Goal: Find specific page/section: Locate a particular part of the current website

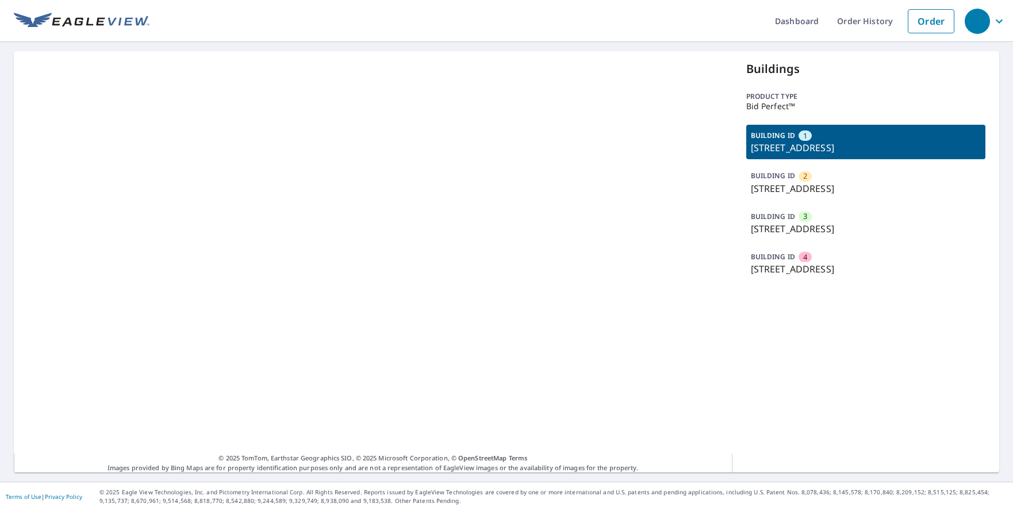
click at [875, 234] on p "[STREET_ADDRESS]" at bounding box center [866, 229] width 230 height 14
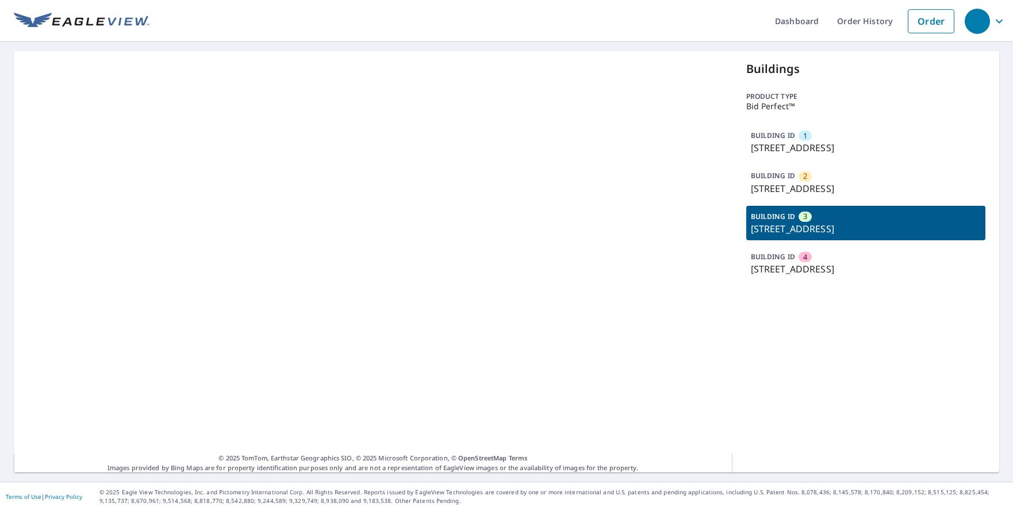
click at [875, 234] on p "[STREET_ADDRESS]" at bounding box center [866, 229] width 230 height 14
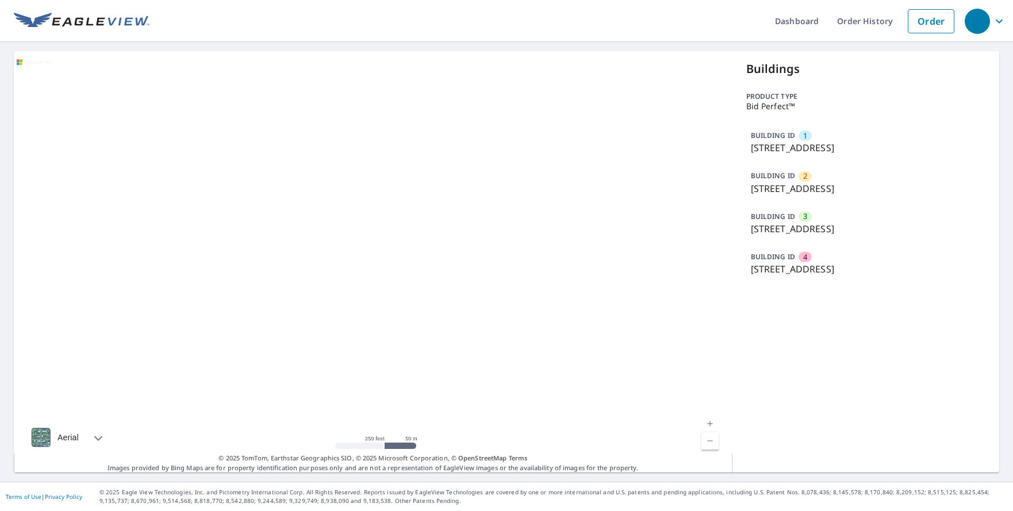
click at [875, 234] on p "[STREET_ADDRESS]" at bounding box center [866, 229] width 230 height 14
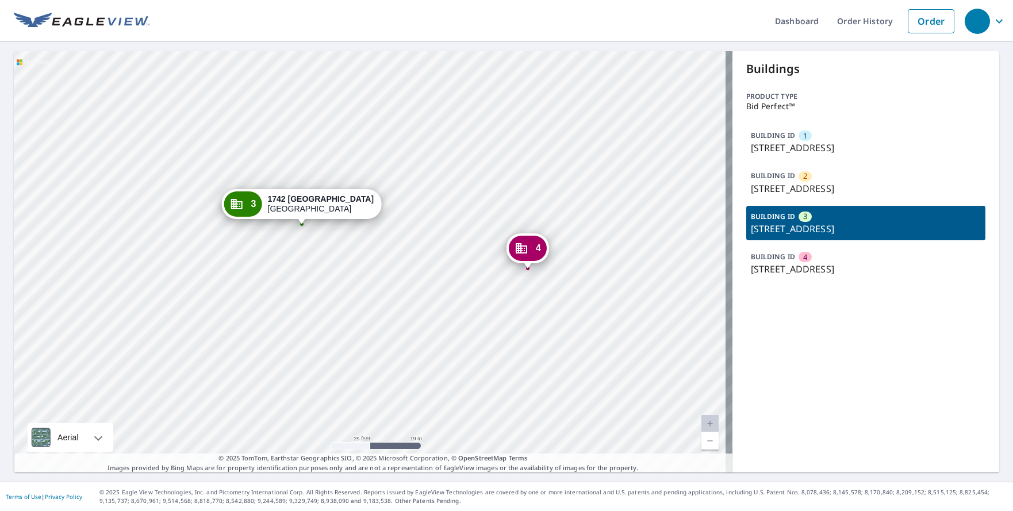
drag, startPoint x: 466, startPoint y: 159, endPoint x: 482, endPoint y: 234, distance: 76.9
click at [482, 234] on div "1 [STREET_ADDRESS] [GEOGRAPHIC_DATA][STREET_ADDRESS]-1810 [STREET_ADDRESS] 3 [S…" at bounding box center [373, 261] width 718 height 421
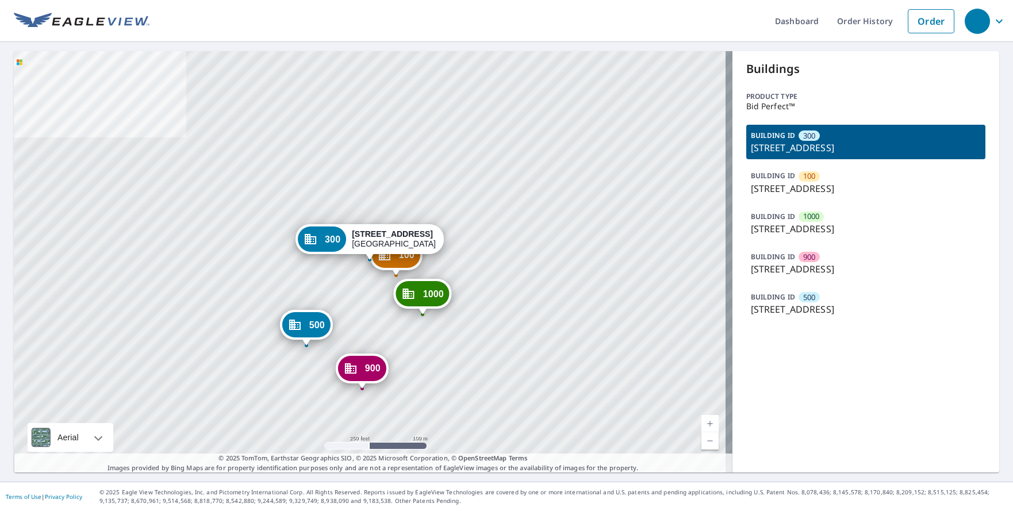
click at [834, 267] on p "[STREET_ADDRESS]" at bounding box center [866, 269] width 230 height 14
